Goal: Transaction & Acquisition: Purchase product/service

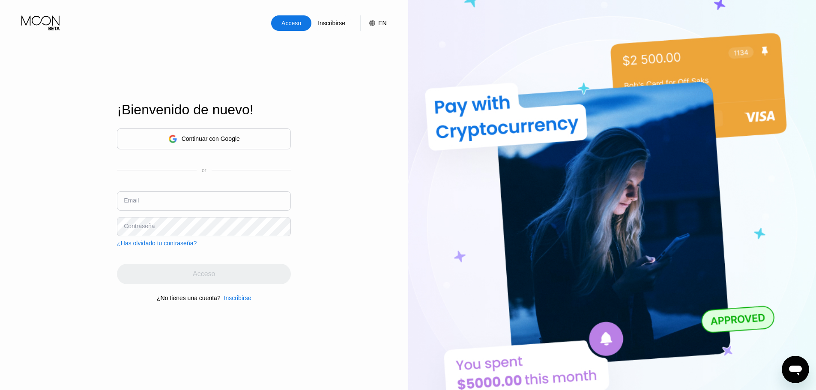
click at [251, 137] on div "Continuar con Google" at bounding box center [204, 138] width 174 height 21
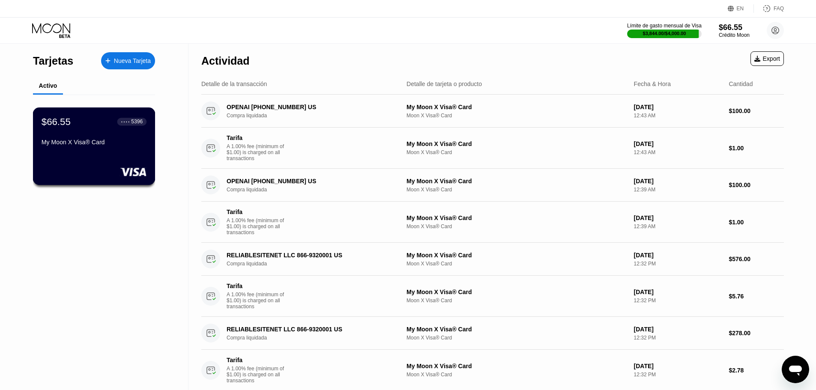
click at [97, 141] on div "My Moon X Visa® Card" at bounding box center [94, 142] width 105 height 7
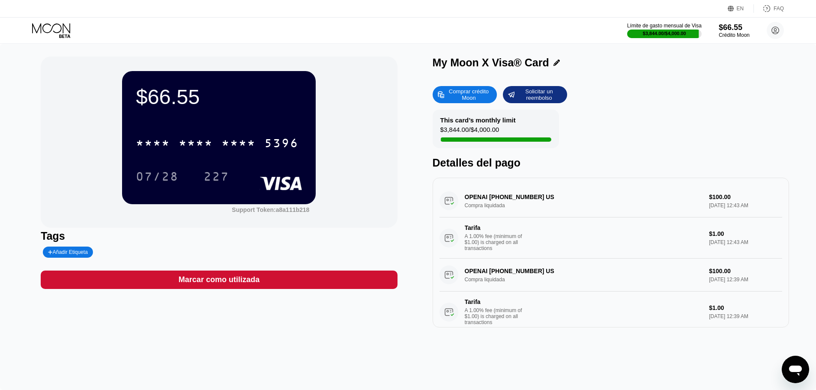
click at [62, 31] on icon at bounding box center [52, 30] width 40 height 15
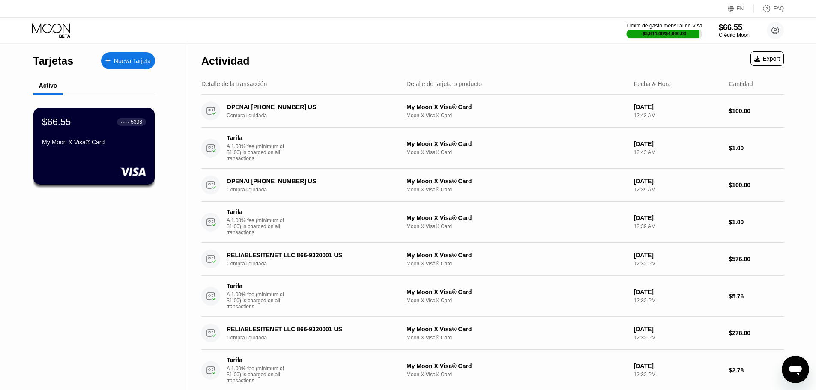
click at [669, 37] on div at bounding box center [662, 34] width 73 height 9
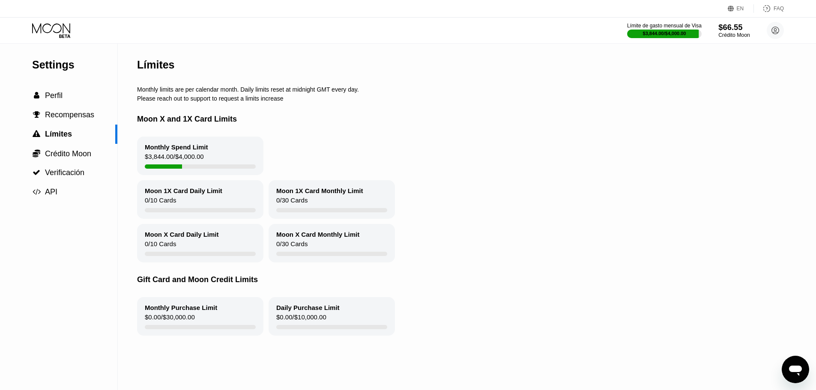
click at [727, 25] on div "$66.55" at bounding box center [733, 27] width 31 height 9
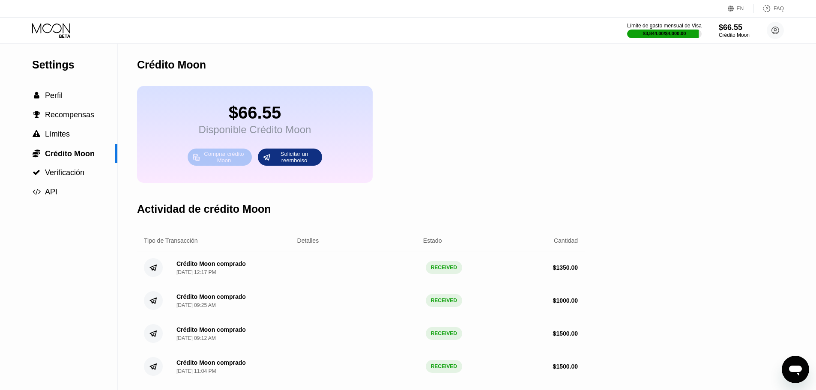
click at [219, 162] on div "Comprar crédito Moon" at bounding box center [223, 157] width 47 height 14
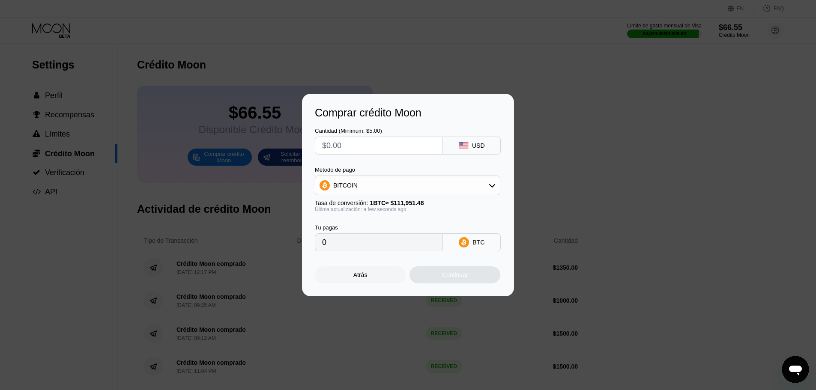
click at [379, 145] on input "text" at bounding box center [378, 145] width 113 height 17
click at [371, 197] on div "Método de pago BITCOIN Tasa de conversión: 1 BTC ≈ $111,951.48 Última actualiza…" at bounding box center [407, 190] width 185 height 46
click at [369, 188] on div "BITCOIN" at bounding box center [407, 185] width 185 height 17
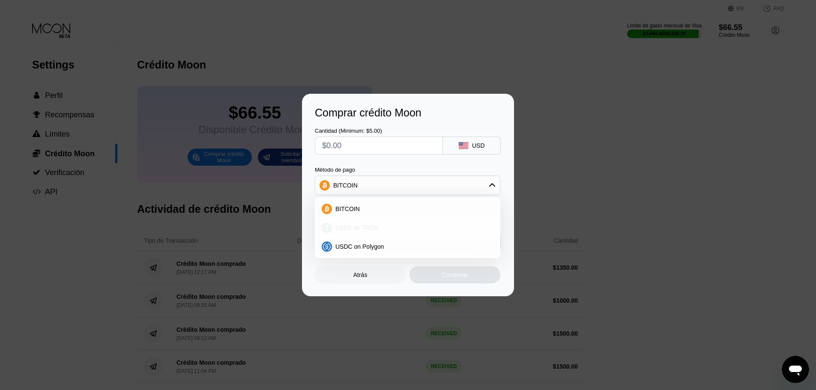
click at [367, 231] on span "USDT on TRON" at bounding box center [356, 227] width 43 height 7
type input "0.00"
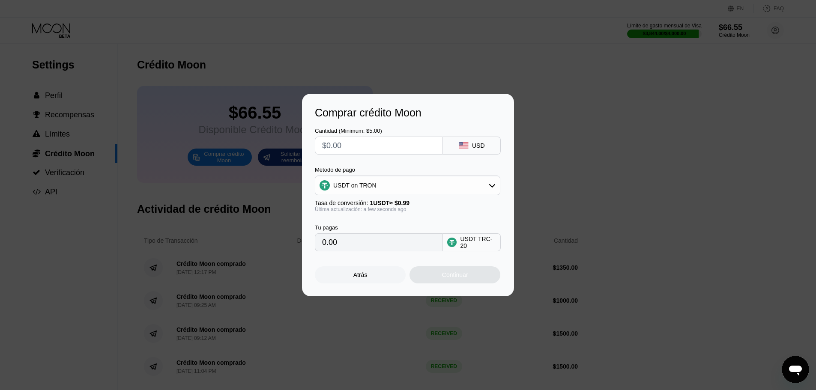
click at [361, 151] on input "text" at bounding box center [378, 145] width 113 height 17
click at [390, 161] on div "Cantidad (Minimum: $5.00) USD Método de pago USDT on TRON Tasa de conversión: 1…" at bounding box center [408, 185] width 186 height 132
click at [391, 149] on input "text" at bounding box center [378, 145] width 113 height 17
type input "$20"
type input "20.20"
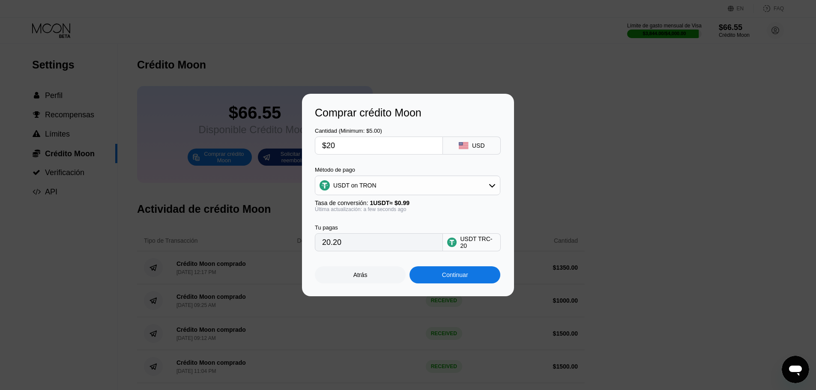
type input "$200"
type input "202.02"
type input "$2000"
type input "2020.20"
type input "$1"
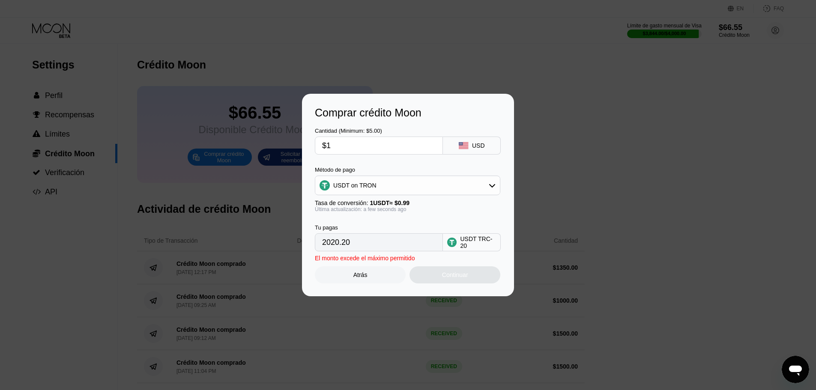
type input "1.01"
type input "$15"
type input "15.15"
type input "$150"
type input "151.52"
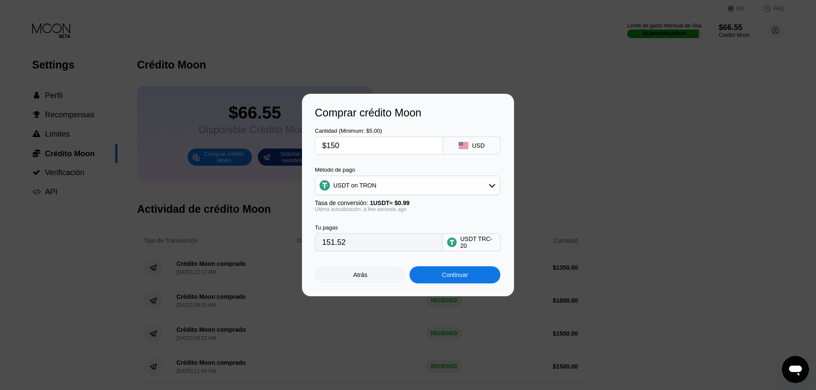
type input "$1500"
type input "1515.15"
type input "$15000"
type input "15151.52"
type input "$1500"
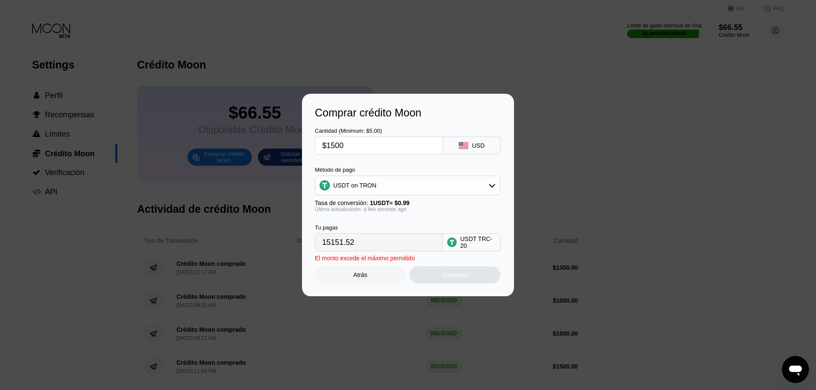
type input "1515.15"
type input "$1500"
click at [472, 277] on div "Continuar" at bounding box center [454, 274] width 91 height 17
